Goal: Find specific page/section: Find specific page/section

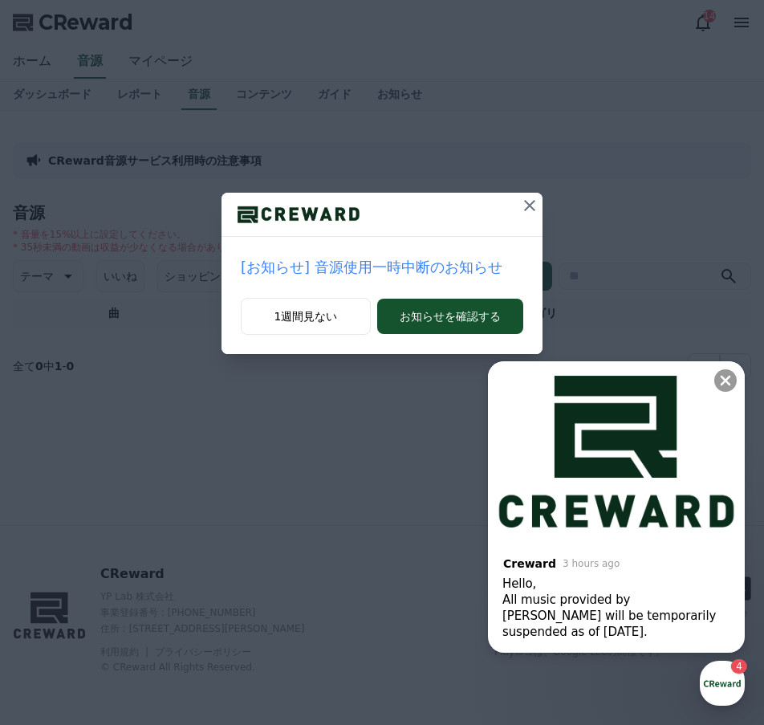
click at [526, 204] on icon at bounding box center [529, 205] width 19 height 19
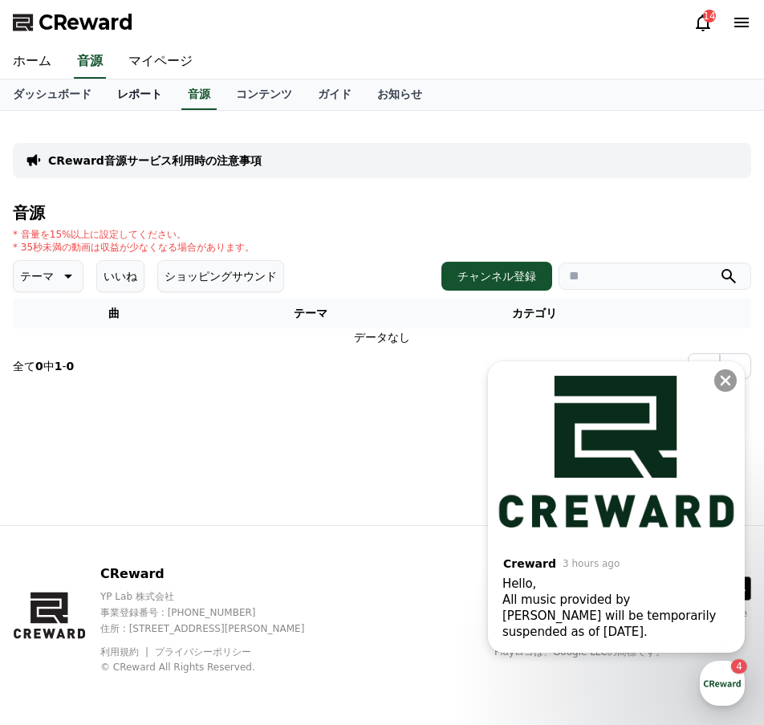
click at [106, 92] on link "レポート" at bounding box center [139, 94] width 71 height 31
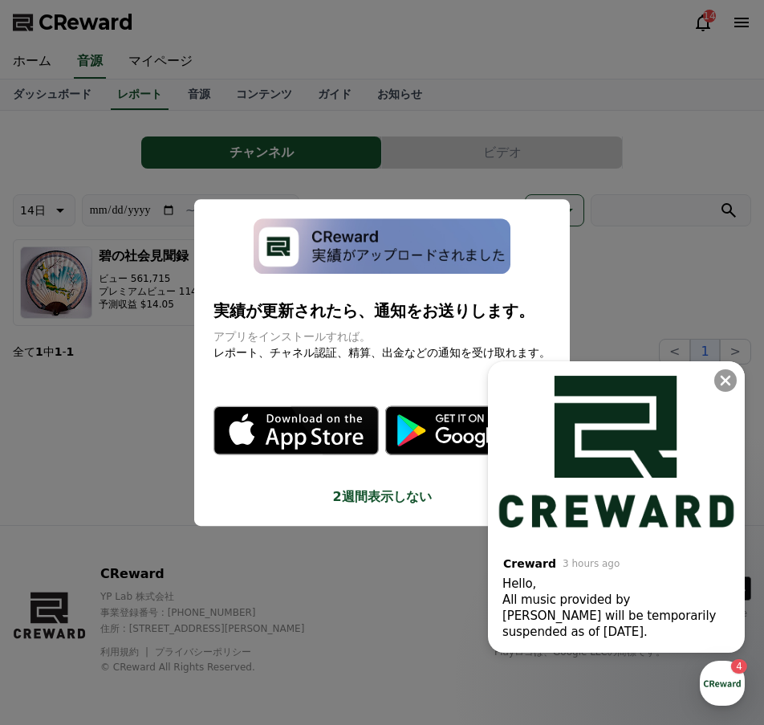
click at [482, 140] on button "close modal" at bounding box center [382, 362] width 764 height 725
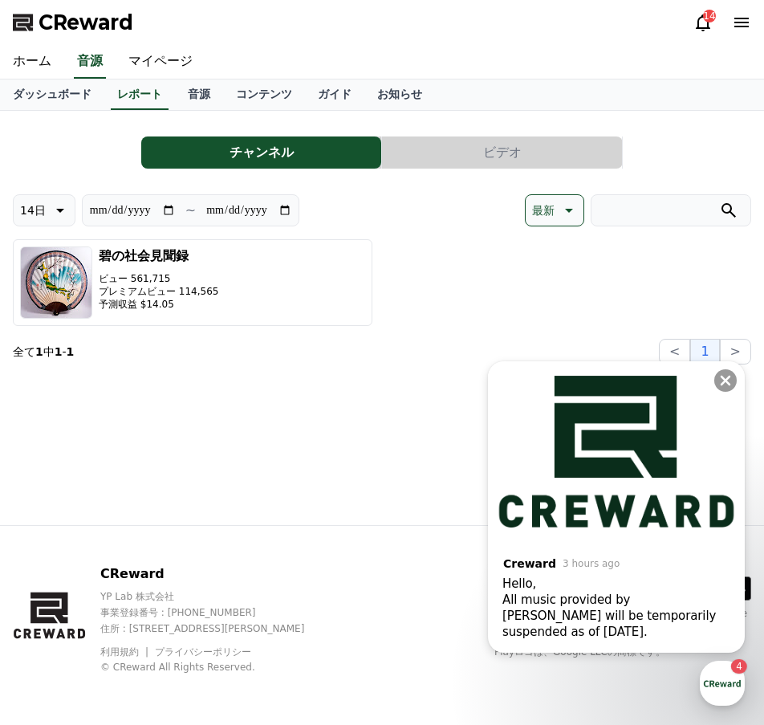
click at [33, 110] on div "ダッシュボード レポート 音源 コンテンツ ガイド お知らせ" at bounding box center [382, 94] width 764 height 31
click at [43, 99] on link "ダッシュボード" at bounding box center [52, 94] width 104 height 31
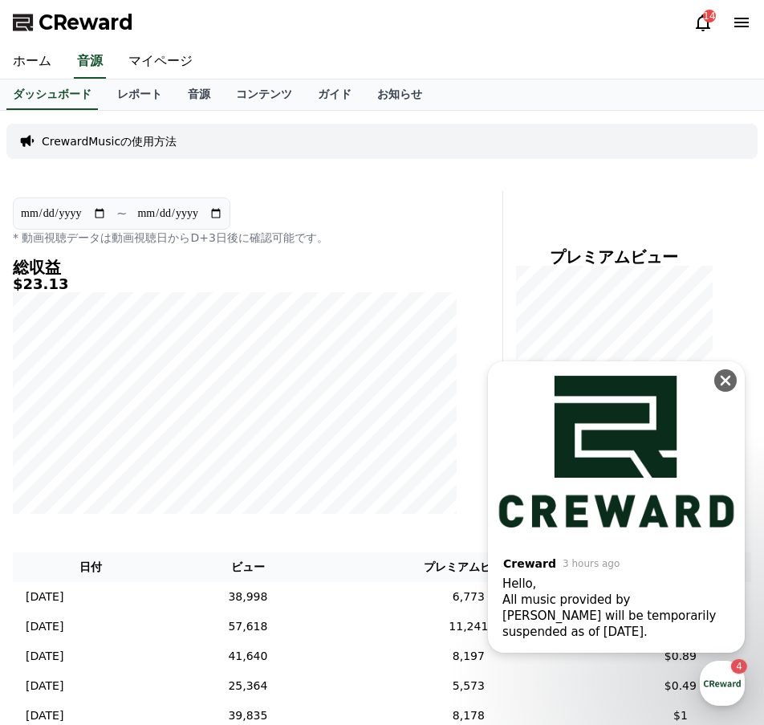
click at [727, 380] on icon at bounding box center [726, 380] width 10 height 10
